Goal: Find specific page/section: Find specific page/section

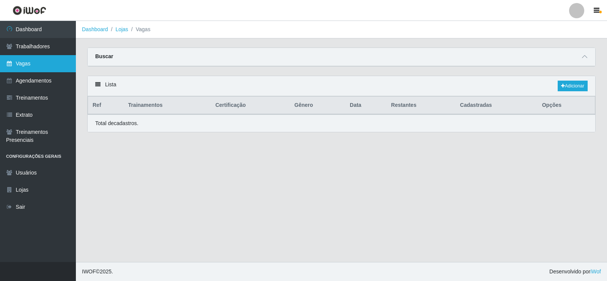
click at [46, 71] on link "Vagas" at bounding box center [38, 63] width 76 height 17
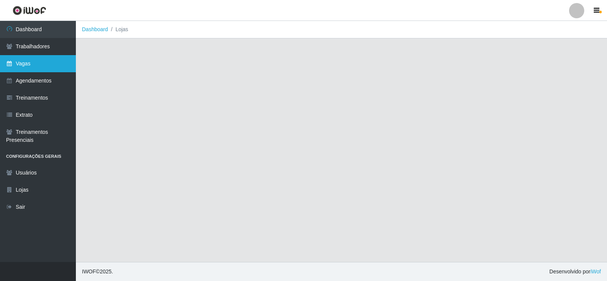
click at [38, 65] on link "Vagas" at bounding box center [38, 63] width 76 height 17
click at [98, 30] on link "Dashboard" at bounding box center [95, 29] width 26 height 6
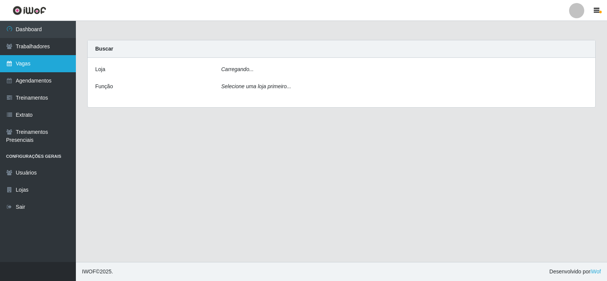
click at [19, 61] on link "Vagas" at bounding box center [38, 63] width 76 height 17
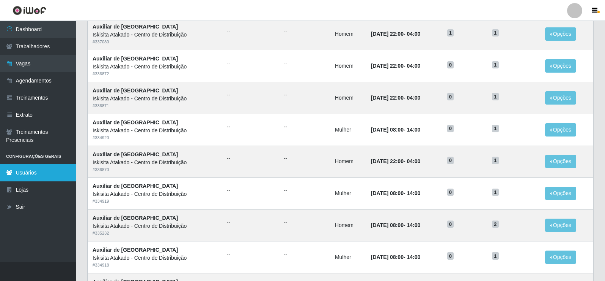
scroll to position [21, 0]
